Goal: Task Accomplishment & Management: Use online tool/utility

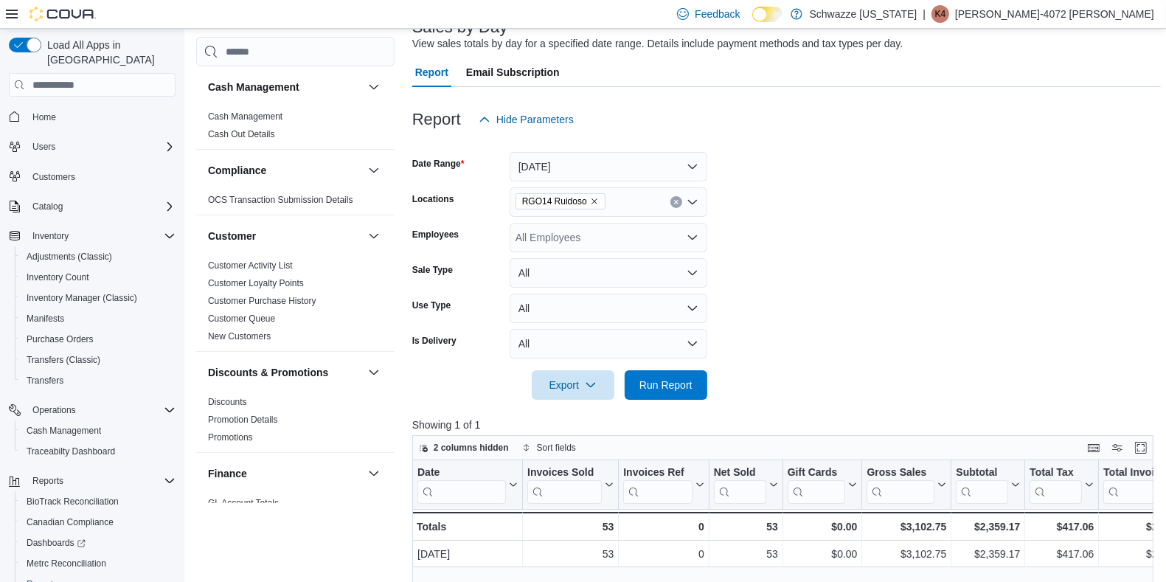
scroll to position [80, 0]
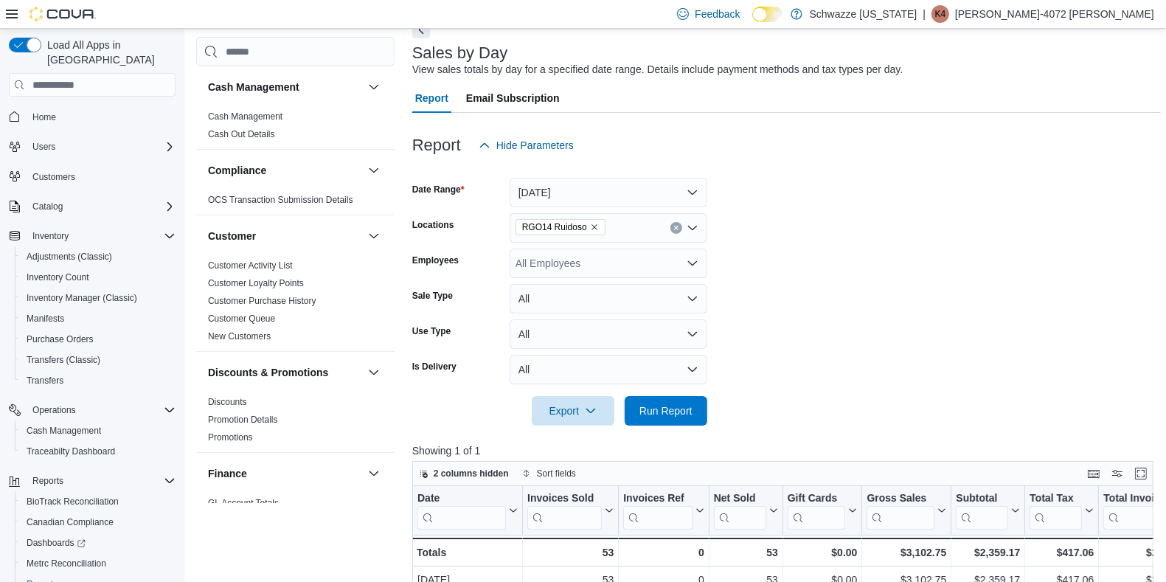
click at [690, 258] on icon "Open list of options" at bounding box center [692, 263] width 12 height 12
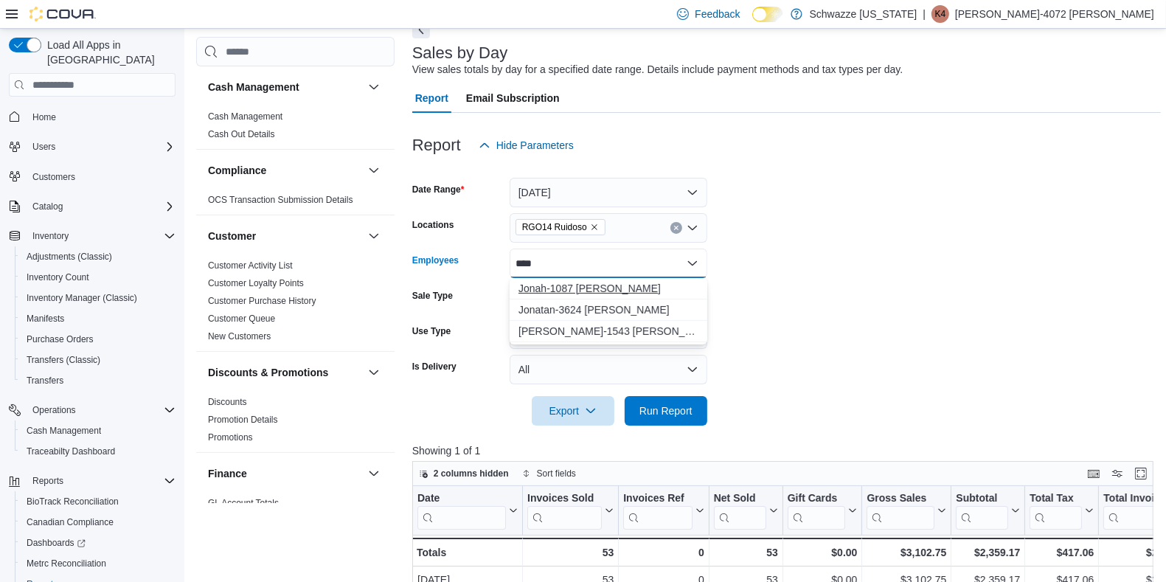
type input "****"
click at [596, 291] on span "Jonah-1087 [PERSON_NAME]" at bounding box center [608, 288] width 180 height 15
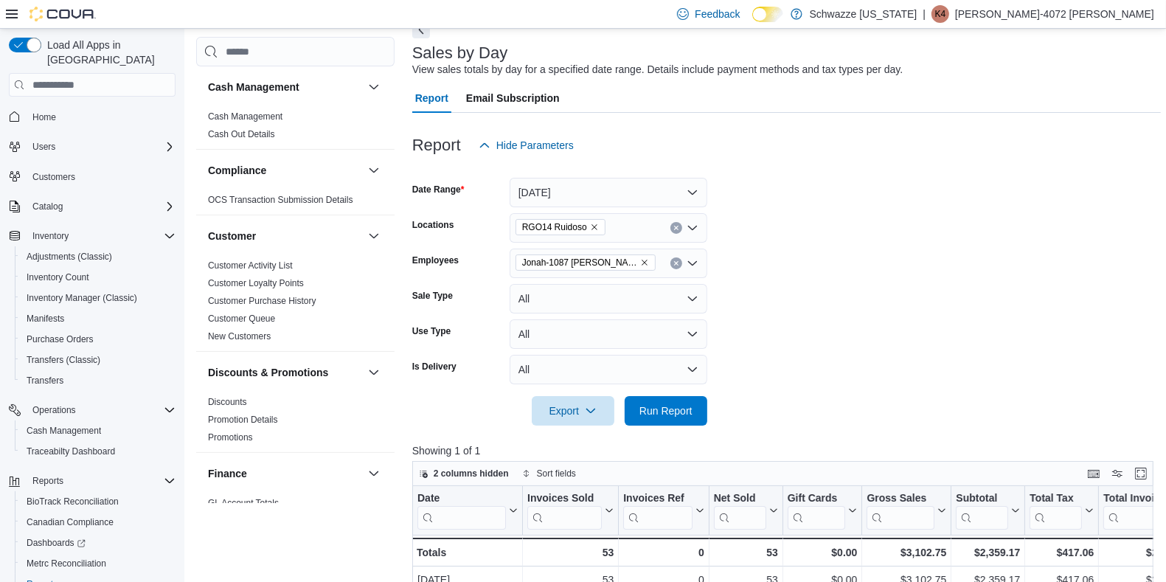
click at [1033, 259] on form "Date Range [DATE] Locations RGO14 Ruidoso Employees Jonah-1087 [PERSON_NAME] Sa…" at bounding box center [786, 292] width 748 height 265
click at [675, 412] on span "Run Report" at bounding box center [665, 410] width 53 height 15
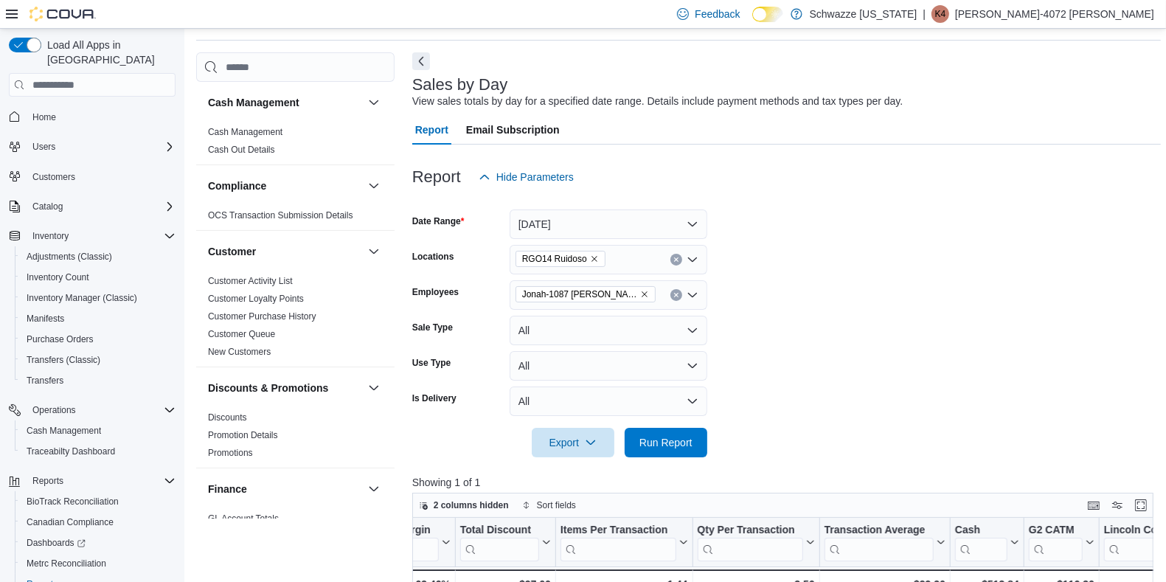
scroll to position [49, 0]
click at [640, 294] on icon "Remove Jonah-1087 Bowden from selection in this group" at bounding box center [644, 293] width 9 height 9
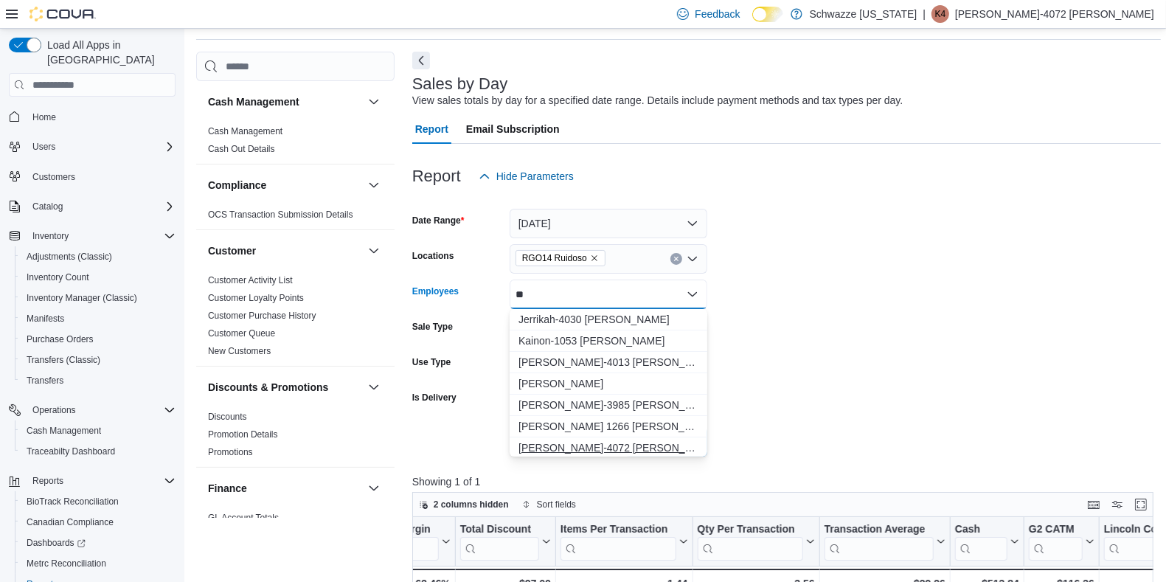
type input "**"
click at [588, 442] on span "[PERSON_NAME]-4072 [PERSON_NAME]" at bounding box center [608, 447] width 180 height 15
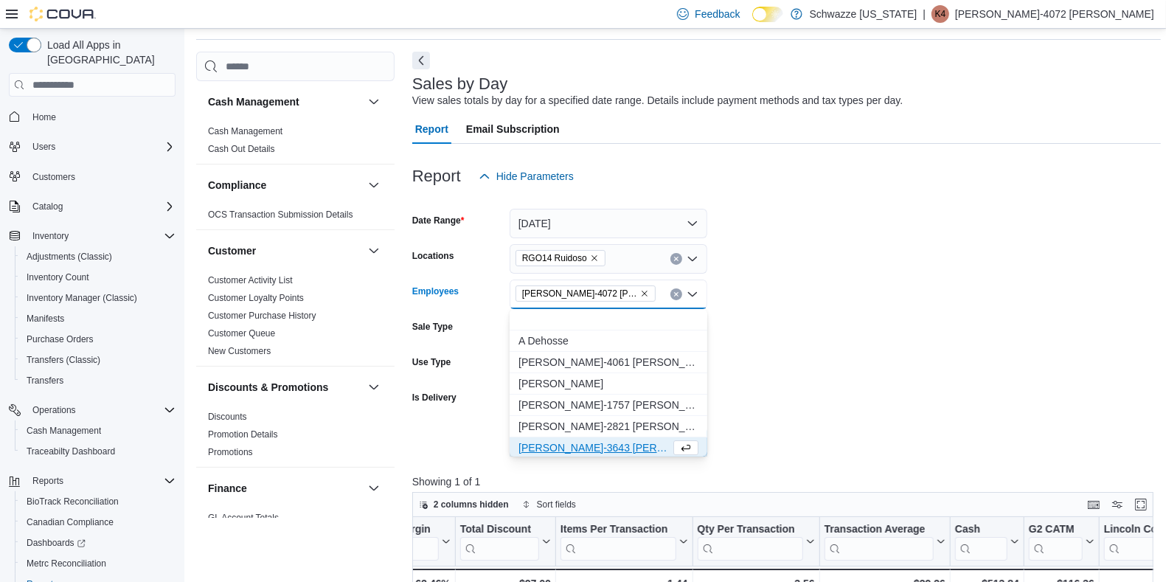
scroll to position [2, 0]
click at [863, 315] on form "Date Range [DATE] Locations RGO14 Ruidoso Employees [PERSON_NAME]-4072 [PERSON_…" at bounding box center [786, 323] width 748 height 265
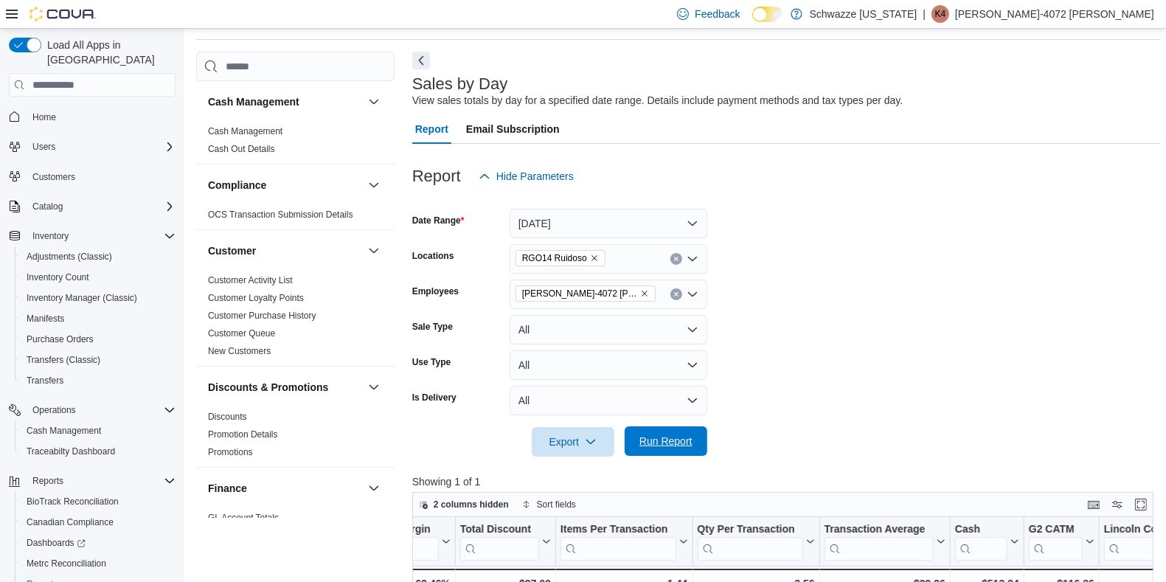
click at [660, 439] on span "Run Report" at bounding box center [665, 440] width 53 height 15
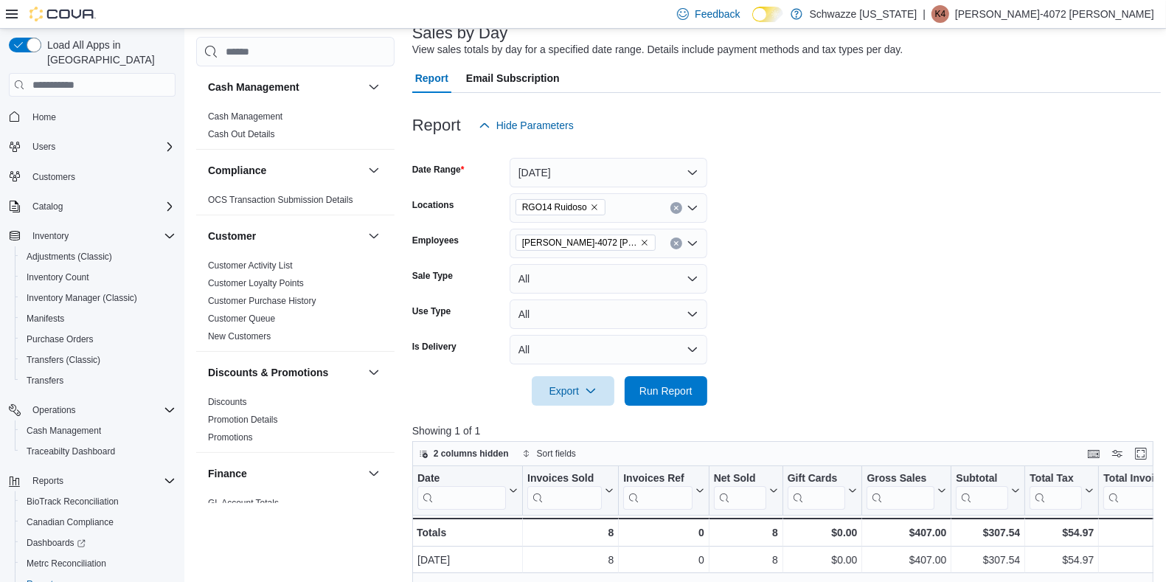
scroll to position [99, 0]
click at [599, 265] on button "All" at bounding box center [608, 279] width 198 height 29
click at [640, 245] on icon "Remove Karen-4072 Collazo from selection in this group" at bounding box center [644, 243] width 9 height 9
click at [888, 285] on form "Date Range [DATE] Locations RGO14 Ruidoso Employees All Employees Sale Type All…" at bounding box center [786, 273] width 748 height 265
click at [651, 391] on span "Run Report" at bounding box center [665, 390] width 53 height 15
